Goal: Information Seeking & Learning: Find specific fact

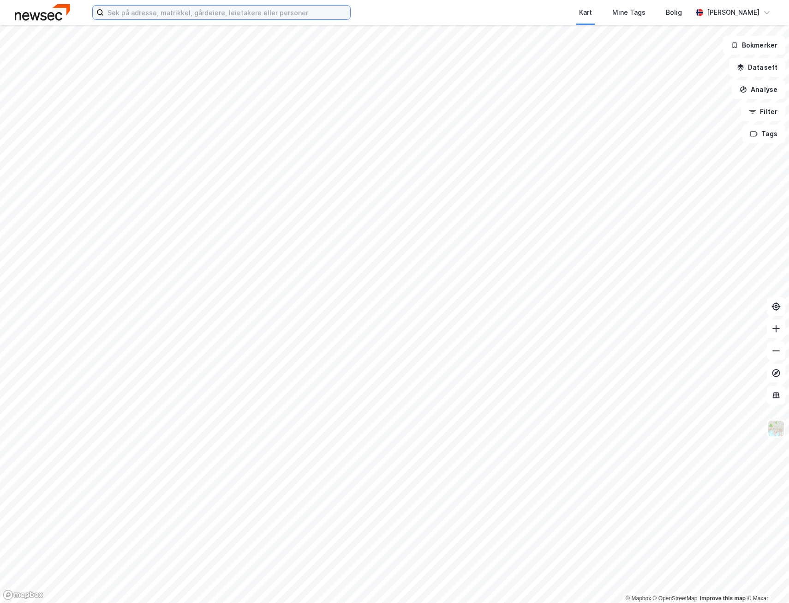
click at [183, 15] on input at bounding box center [227, 13] width 246 height 14
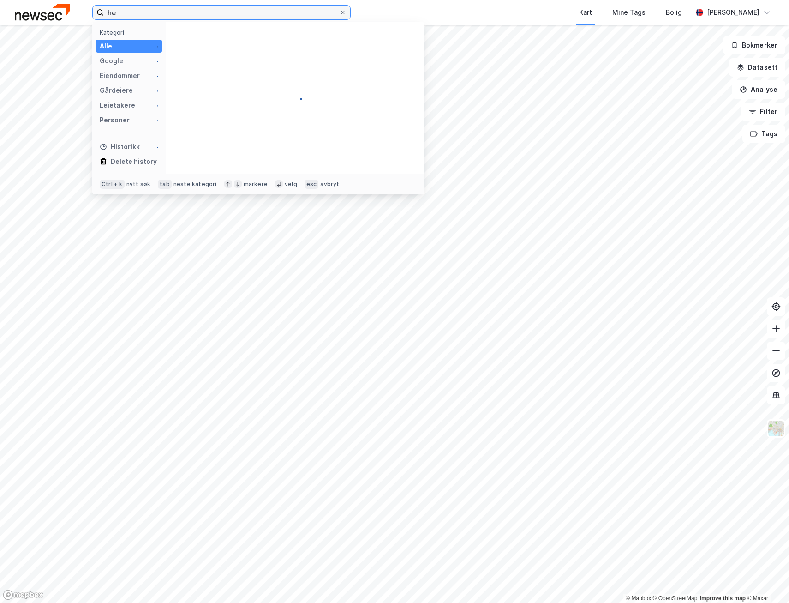
type input "h"
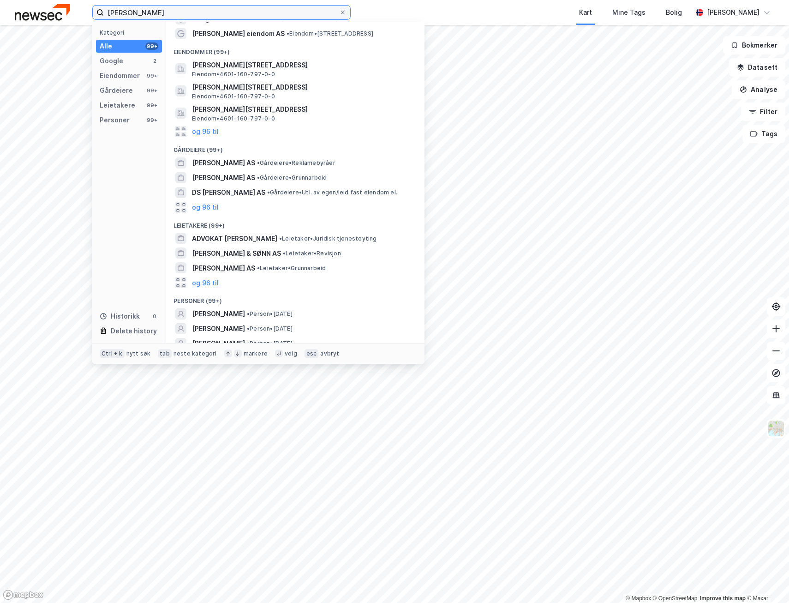
scroll to position [49, 0]
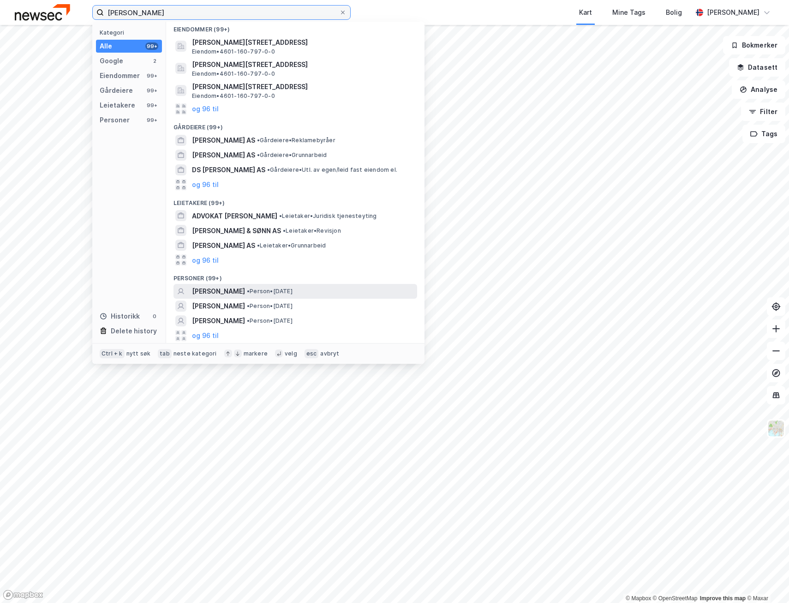
type input "[PERSON_NAME]"
click at [323, 292] on div "[PERSON_NAME] • Person • [DATE]" at bounding box center [303, 291] width 223 height 11
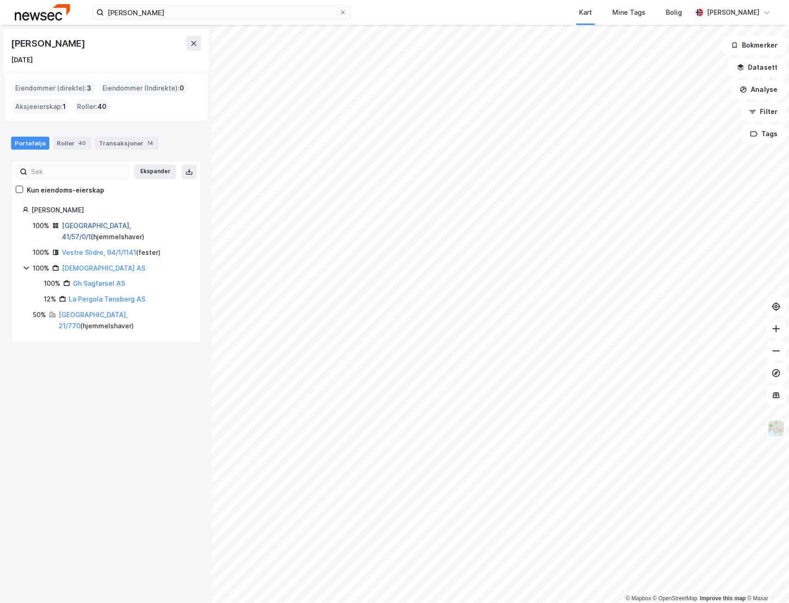
click at [78, 224] on link "[GEOGRAPHIC_DATA], 41/57/0/1" at bounding box center [96, 231] width 69 height 19
click at [78, 311] on link "[GEOGRAPHIC_DATA], 21/770" at bounding box center [93, 320] width 69 height 19
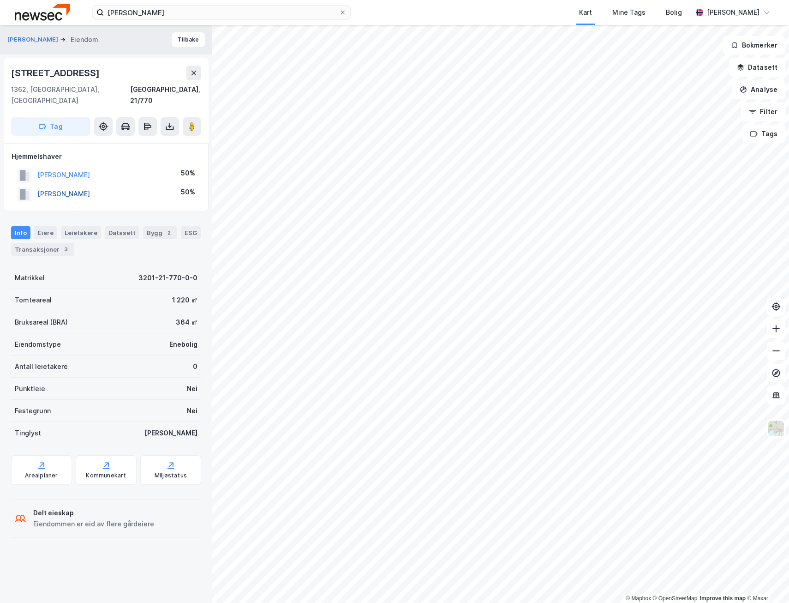
click at [0, 0] on button "[PERSON_NAME]" at bounding box center [0, 0] width 0 height 0
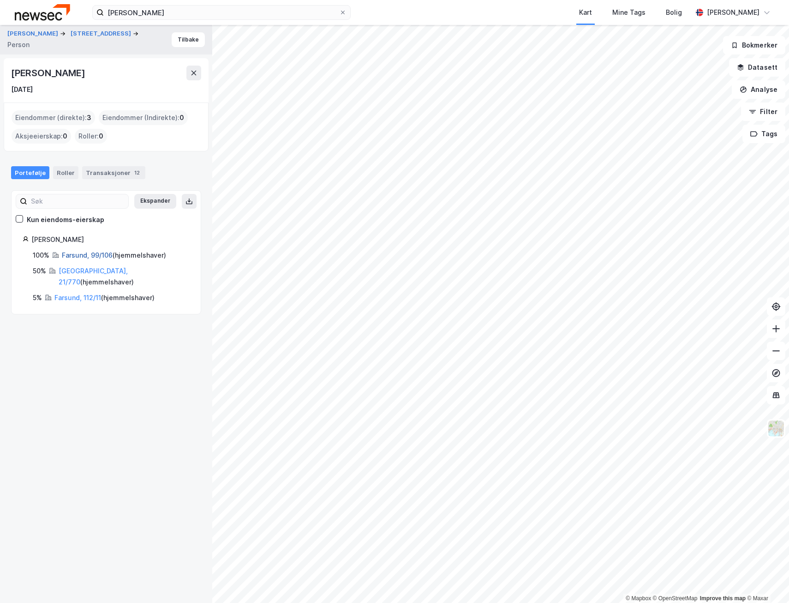
click at [77, 255] on link "Farsund, 99/106" at bounding box center [87, 255] width 51 height 8
